Goal: Task Accomplishment & Management: Complete application form

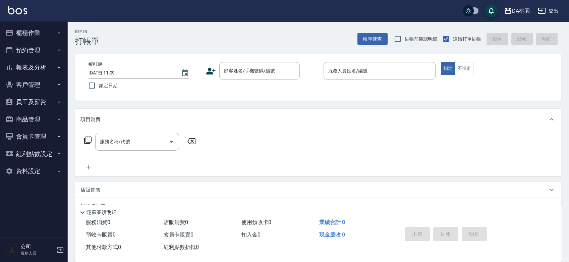
click at [309, 104] on div "Key In 打帳單 帳單速查 結帳前確認明細 連續打單結帳 掛單 結帳 明細 帳單日期 2025/09/15 11:09 鎖定日期 顧客姓名/手機號碼/編號…" at bounding box center [318, 189] width 502 height 337
click at [241, 68] on input "顧客姓名/手機號碼/編號" at bounding box center [254, 71] width 64 height 12
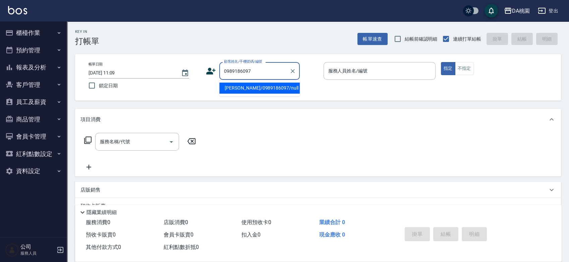
type input "范欣怡/0989186097/null"
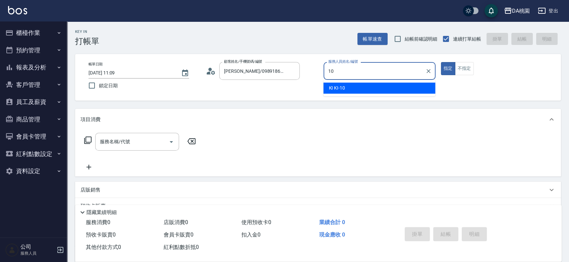
type input "KI KI -10"
type button "true"
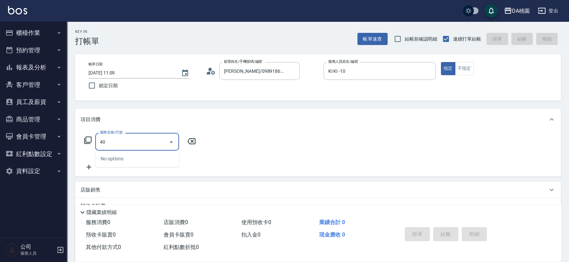
type input "400"
type input "150"
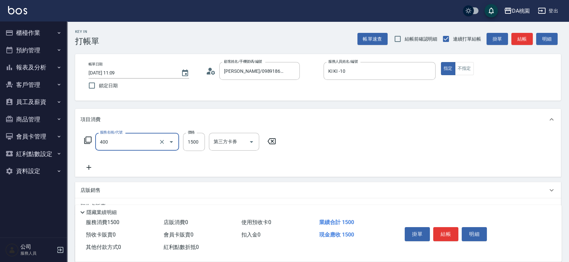
type input "染髮(400)"
type input "2"
type input "0"
type input "250"
type input "20"
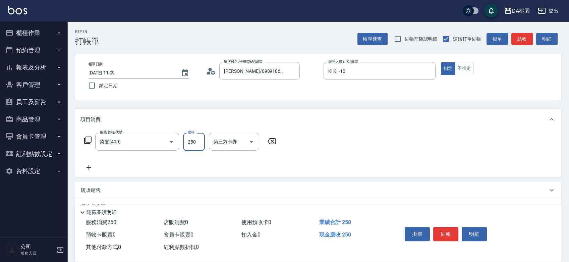
type input "2500"
type input "250"
type input "2500"
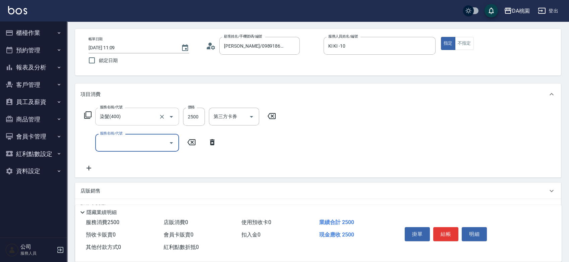
scroll to position [37, 0]
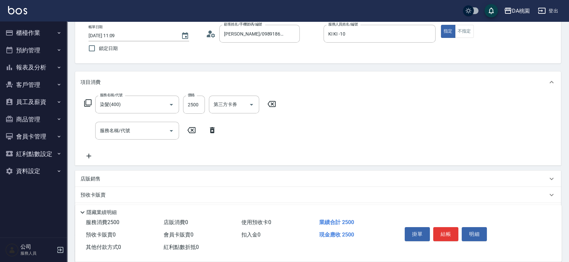
click at [141, 180] on div "店販銷售" at bounding box center [314, 178] width 467 height 7
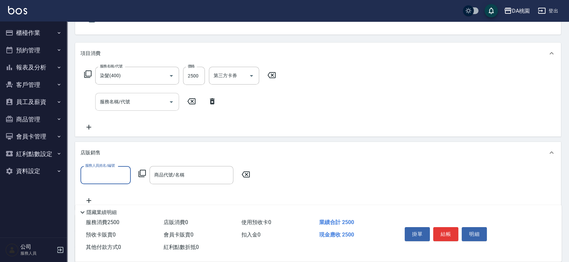
scroll to position [112, 0]
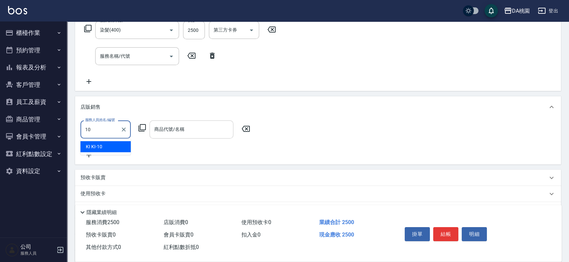
type input "KI KI -10"
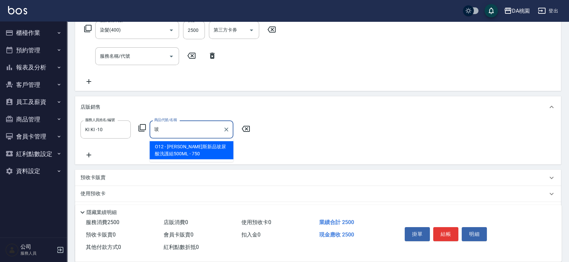
type input "喬娜斯新品玻尿酸洗護組500ML"
type input "320"
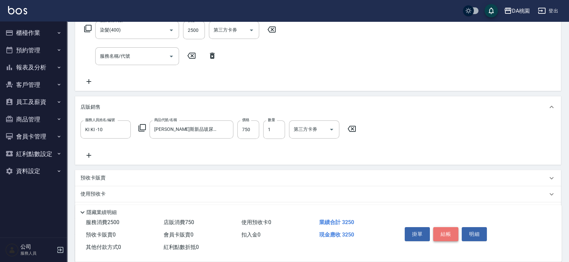
click at [450, 232] on button "結帳" at bounding box center [446, 234] width 25 height 14
type input "2025/09/15 11:29"
type input "0"
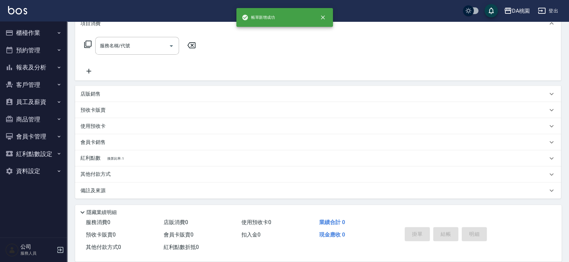
scroll to position [0, 0]
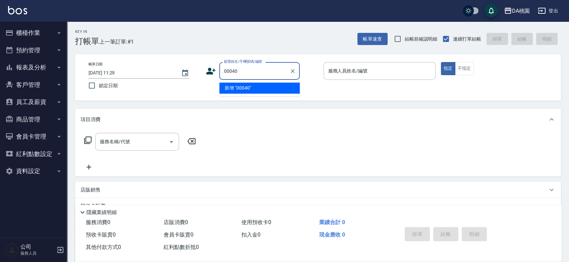
type input "00040"
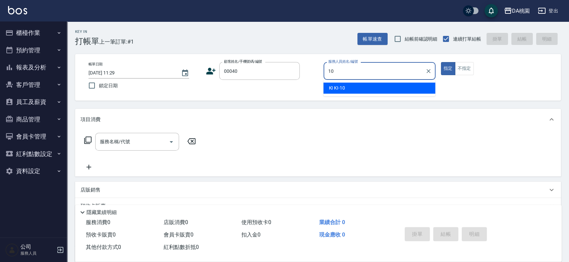
type input "KI KI -10"
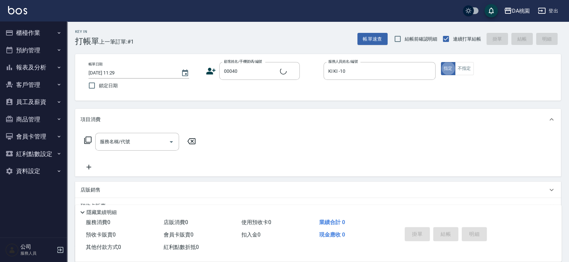
type input "公司/公司00040/00040"
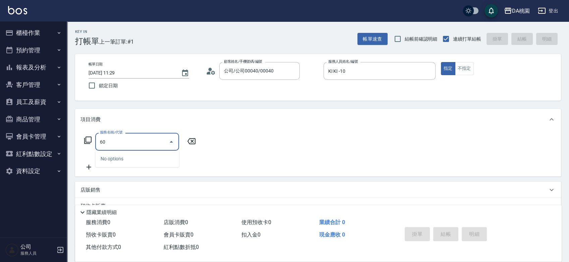
type input "609"
type input "120"
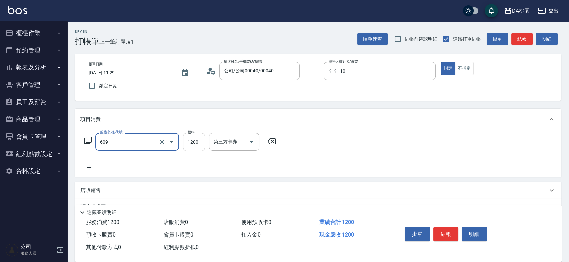
type input "鱗脂質護髮(互助)(609)"
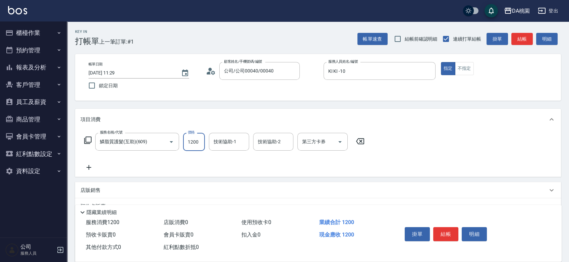
type input "0"
type input "250"
type input "20"
type input "2500"
type input "250"
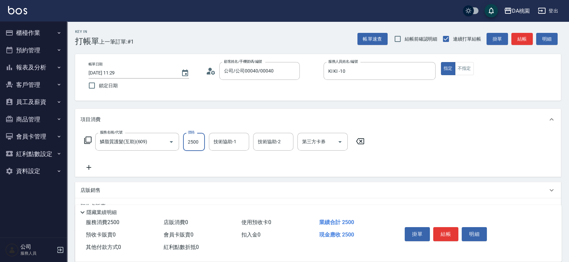
type input "2500"
type input "cherry-25"
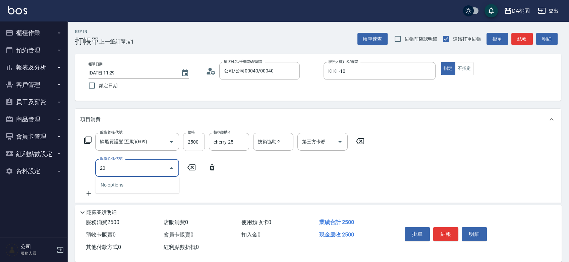
type input "201"
type input "400"
type input "離子燙-互助(201)"
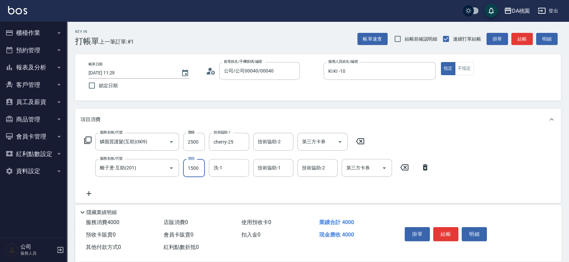
type input "1"
type input "250"
type input "139"
type input "260"
type input "1399"
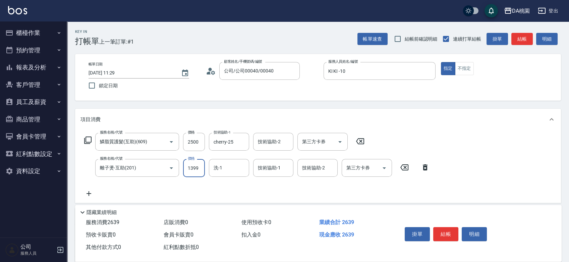
type input "380"
type input "1399"
type input "cherry-25"
click at [442, 233] on button "結帳" at bounding box center [446, 234] width 25 height 14
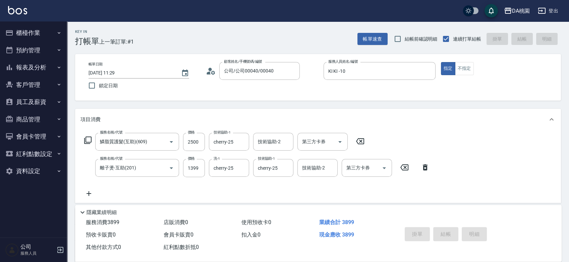
type input "0"
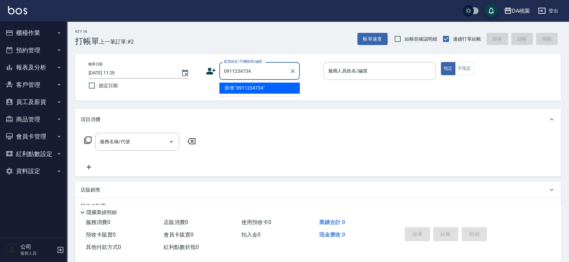
type input "0911234734"
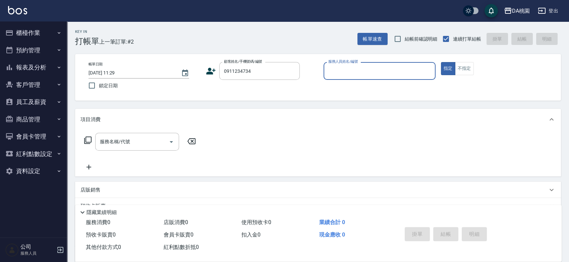
type input "8"
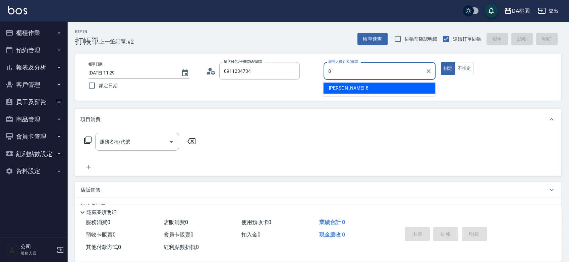
type input "李懿玲/0911234734/null"
type input "桑妮-8"
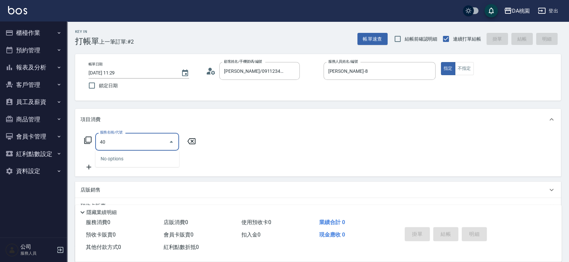
type input "401"
type input "150"
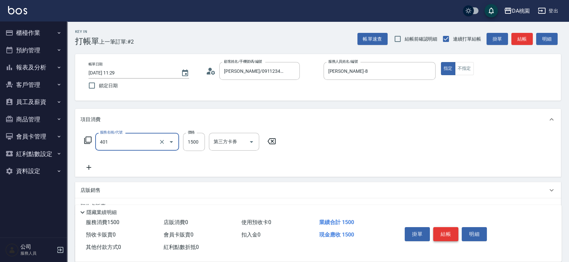
type input "染髮(互助)(401)"
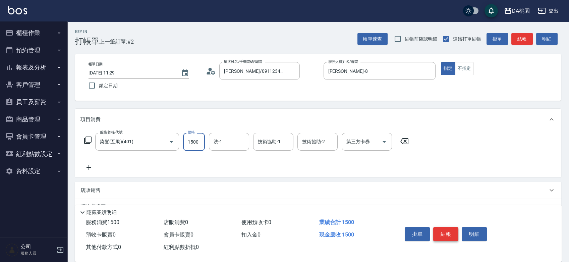
type input "2"
type input "0"
type input "238"
type input "230"
type input "2380"
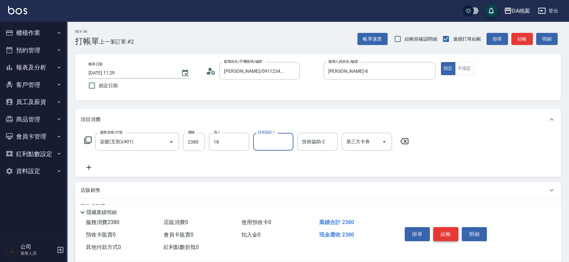
type input "小妤-18"
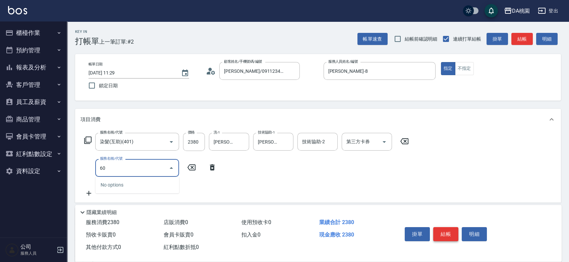
type input "609"
type input "350"
type input "鱗脂質護髮(互助)(609)"
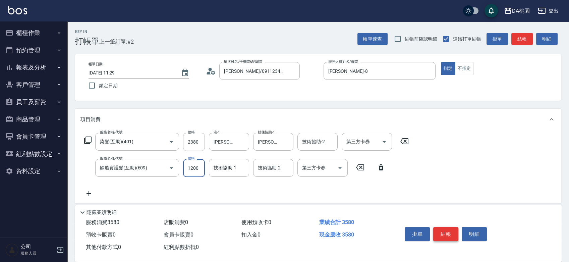
type input "2"
type input "230"
type input "20"
type input "240"
type input "200"
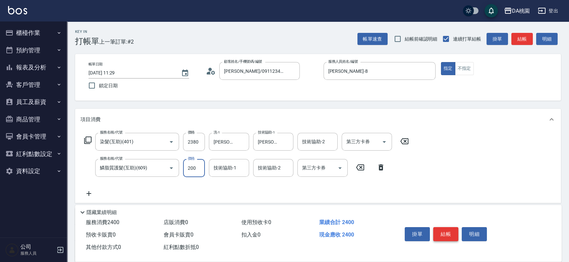
type input "250"
type input "2000"
type input "430"
type input "2000"
type input "小妤-18"
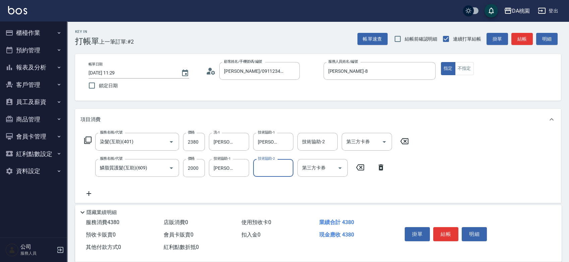
scroll to position [74, 0]
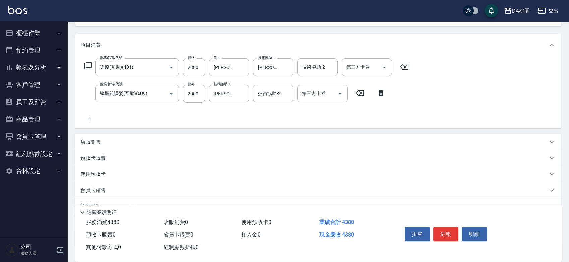
click at [157, 145] on div "店販銷售" at bounding box center [314, 142] width 467 height 7
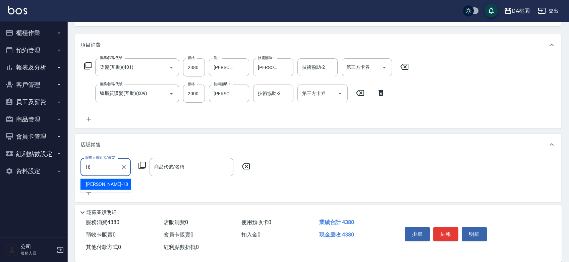
type input "小妤-18"
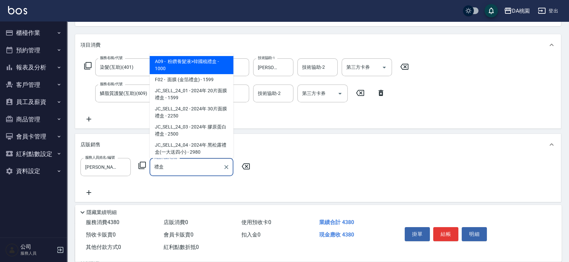
type input "粉鑽養髮液>韓國梳禮盒"
type input "530"
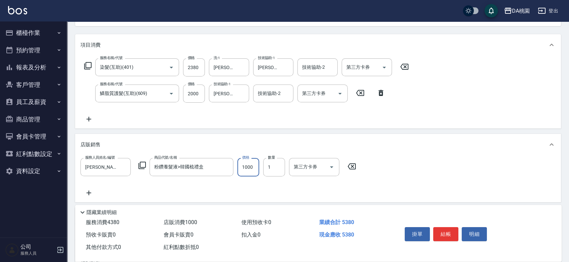
type input "1"
type input "430"
type input "120"
type input "450"
type input "1200"
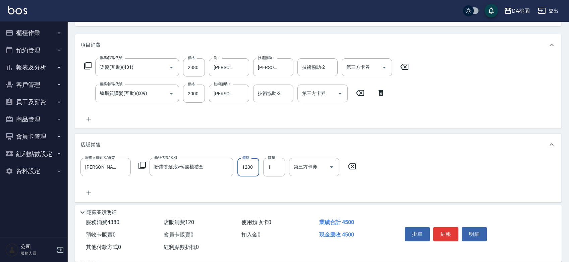
type input "550"
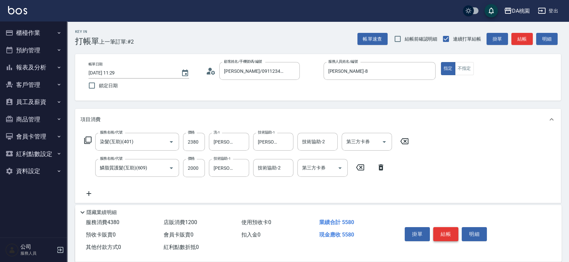
type input "1200"
click at [450, 235] on button "結帳" at bounding box center [446, 234] width 25 height 14
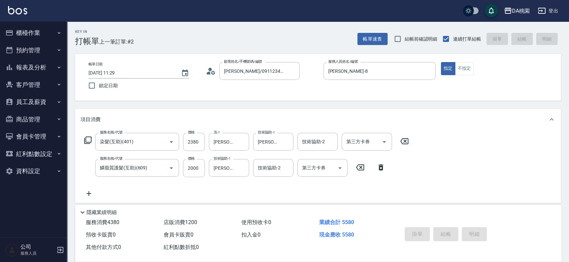
type input "2025/09/15 11:30"
type input "0"
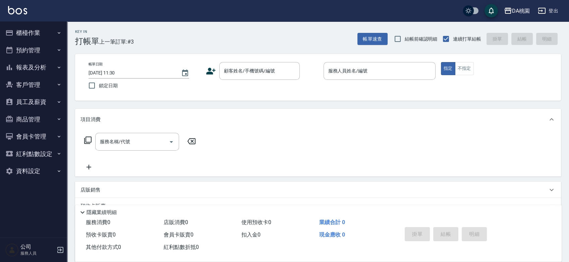
click at [308, 104] on div "Key In 打帳單 上一筆訂單:#3 帳單速查 結帳前確認明細 連續打單結帳 掛單 結帳 明細 帳單日期 2025/09/15 11:30 鎖定日期 顧客姓…" at bounding box center [318, 189] width 502 height 337
click at [30, 33] on button "櫃檯作業" at bounding box center [34, 32] width 62 height 17
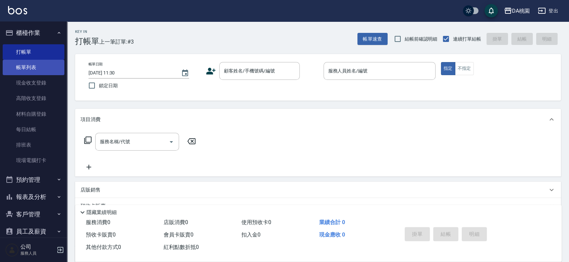
click at [25, 63] on link "帳單列表" at bounding box center [34, 67] width 62 height 15
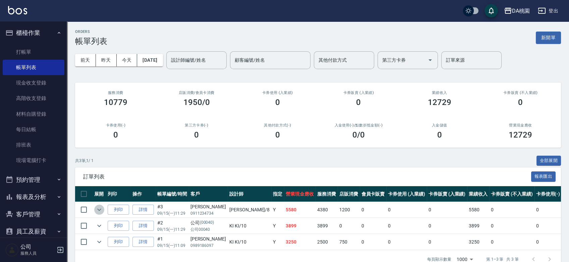
click at [101, 210] on icon "expand row" at bounding box center [99, 210] width 8 height 8
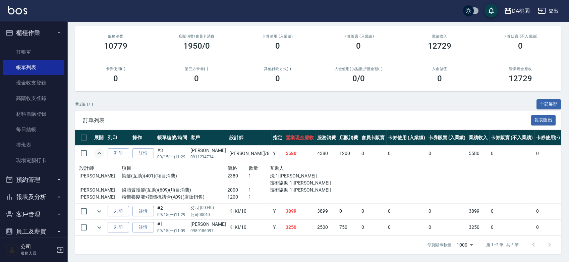
scroll to position [61, 0]
click at [145, 148] on link "詳情" at bounding box center [143, 153] width 21 height 10
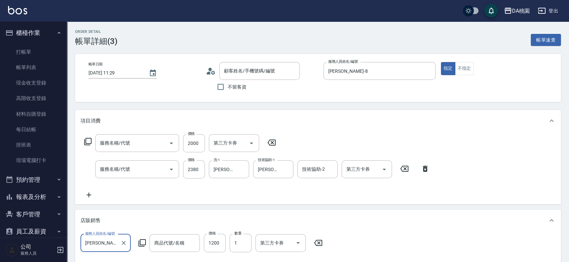
type input "2025/09/15 11:29"
type input "桑妮-8"
type input "550"
type input "鱗脂質護髮(互助)(609)"
type input "染髮(互助)(401)"
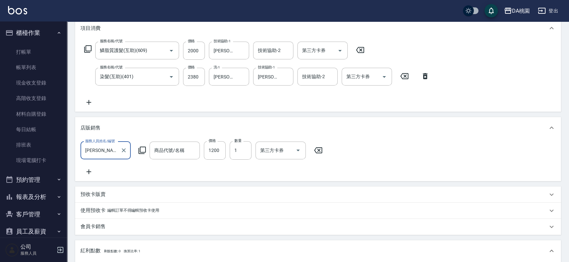
scroll to position [112, 0]
type input "粉鑽養髮液>韓國梳禮盒"
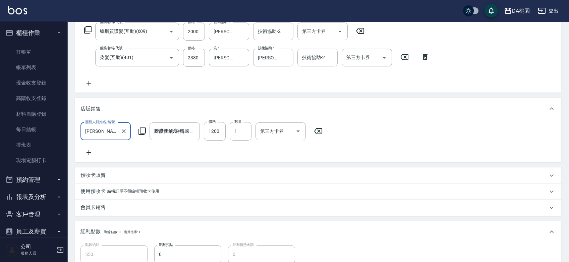
type input "李懿玲/0911234734/null"
click at [320, 132] on icon at bounding box center [318, 131] width 8 height 6
type input "430"
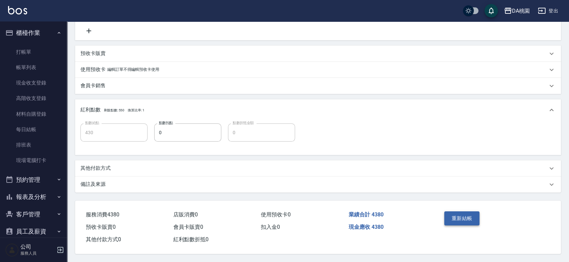
click at [458, 214] on button "重新結帳" at bounding box center [463, 218] width 36 height 14
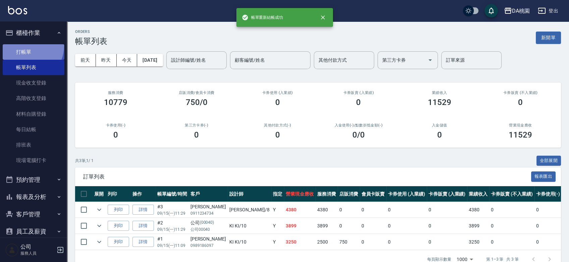
click at [27, 46] on link "打帳單" at bounding box center [34, 51] width 62 height 15
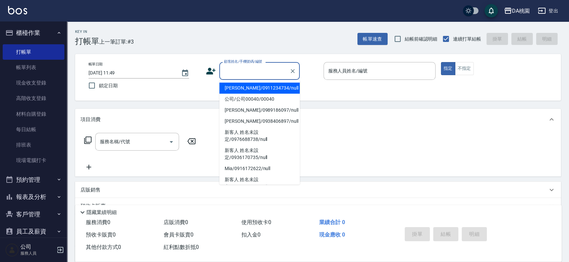
drag, startPoint x: 259, startPoint y: 73, endPoint x: 256, endPoint y: 71, distance: 4.2
click at [259, 73] on input "顧客姓名/手機號碼/編號" at bounding box center [254, 71] width 64 height 12
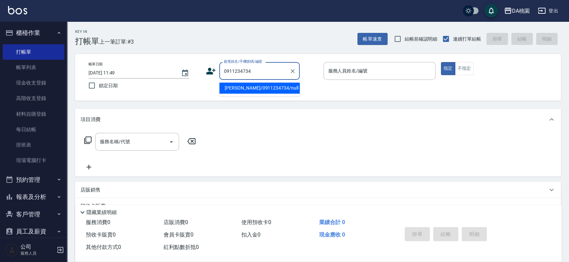
type input "李懿玲/0911234734/null"
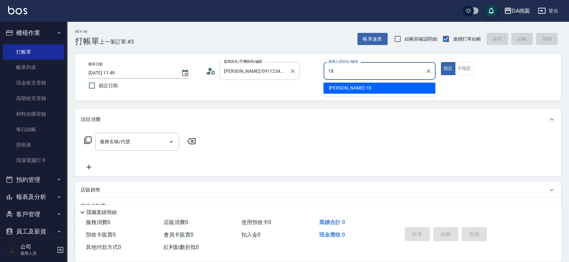
type input "小妤-18"
type button "true"
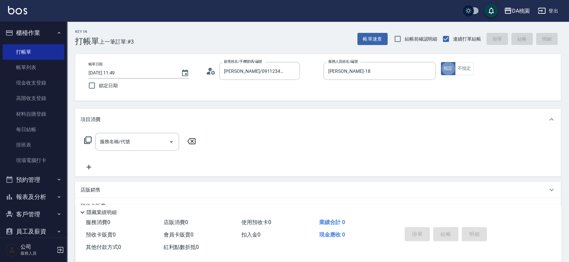
click at [179, 195] on div "店販銷售" at bounding box center [318, 190] width 486 height 16
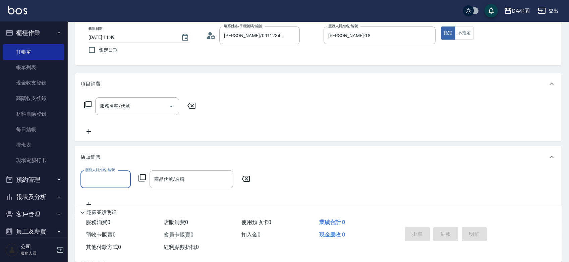
scroll to position [74, 0]
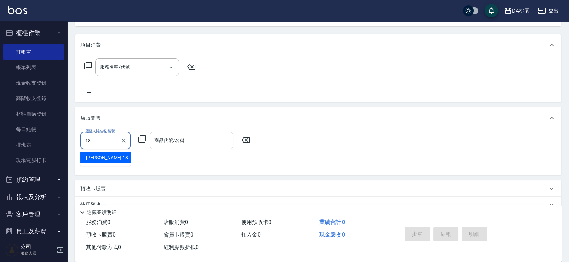
type input "小妤-18"
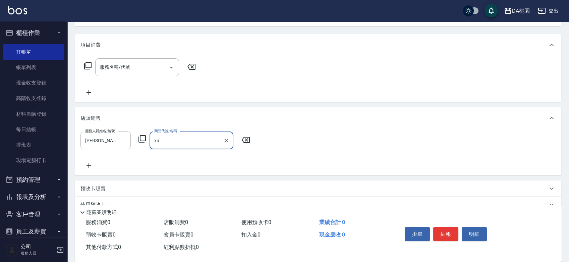
type input "x"
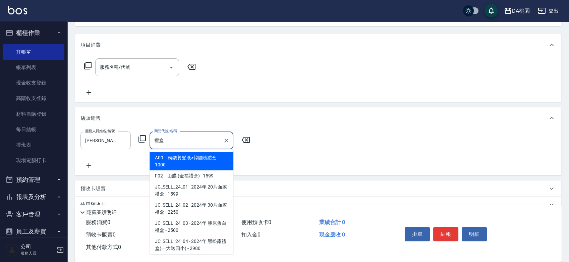
type input "粉鑽養髮液>韓國梳禮盒"
type input "100"
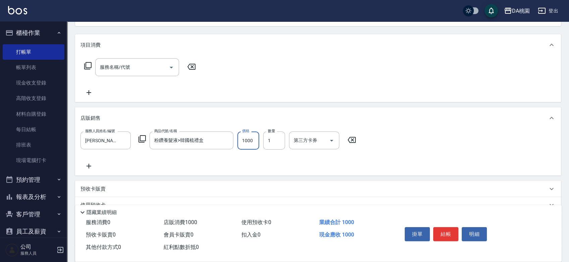
type input "1"
type input "0"
type input "120"
type input "10"
type input "1200"
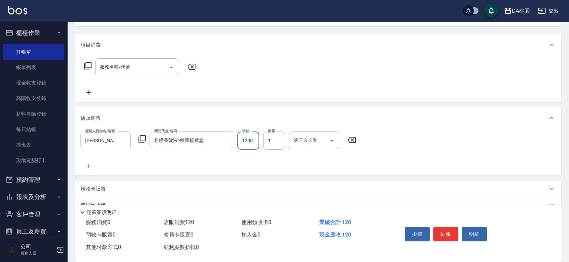
type input "120"
type input "1200"
click at [458, 233] on button "結帳" at bounding box center [446, 234] width 25 height 14
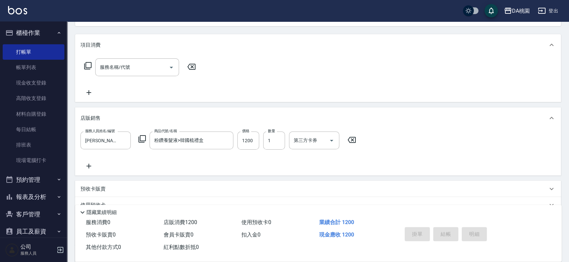
type input "2025/09/15 11:50"
type input "0"
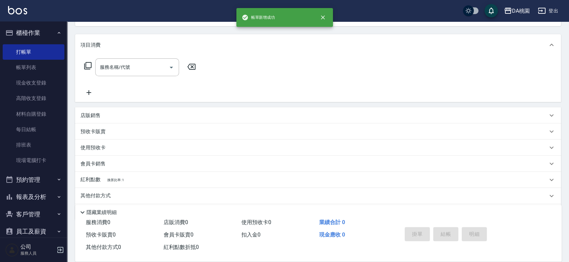
scroll to position [65, 0]
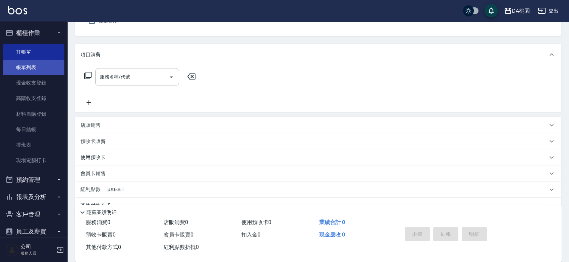
click at [42, 71] on link "帳單列表" at bounding box center [34, 67] width 62 height 15
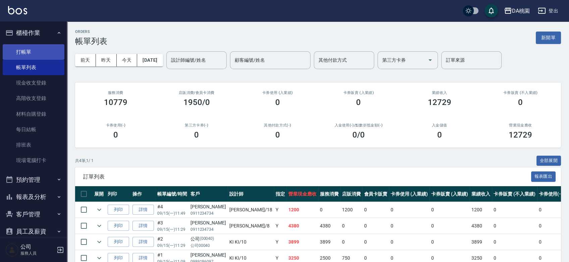
click at [26, 50] on link "打帳單" at bounding box center [34, 51] width 62 height 15
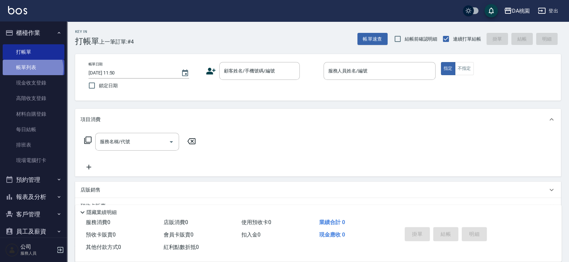
click at [32, 69] on link "帳單列表" at bounding box center [34, 67] width 62 height 15
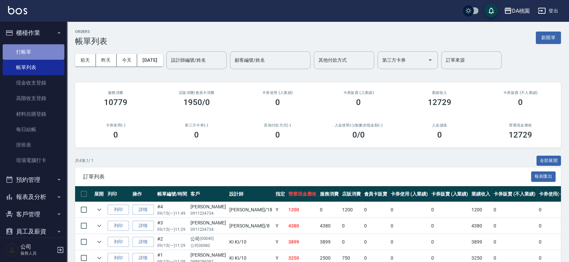
click at [38, 50] on link "打帳單" at bounding box center [34, 51] width 62 height 15
